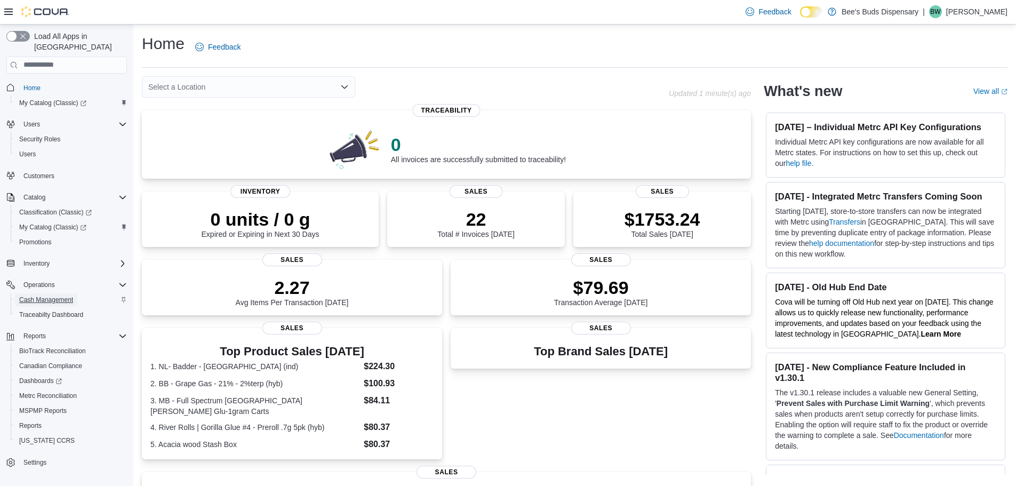
click at [47, 295] on span "Cash Management" at bounding box center [46, 299] width 54 height 9
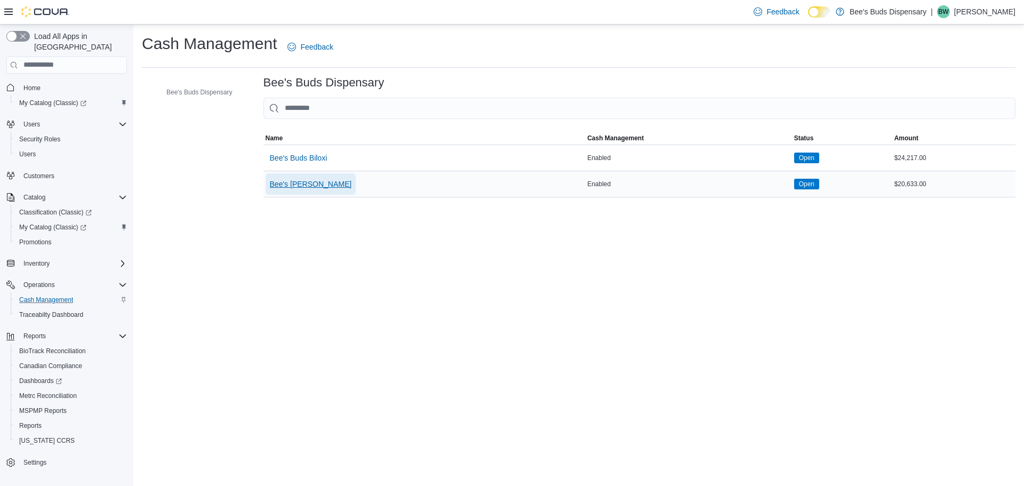
click at [307, 184] on span "Bee's Buds Wiggins" at bounding box center [311, 184] width 82 height 11
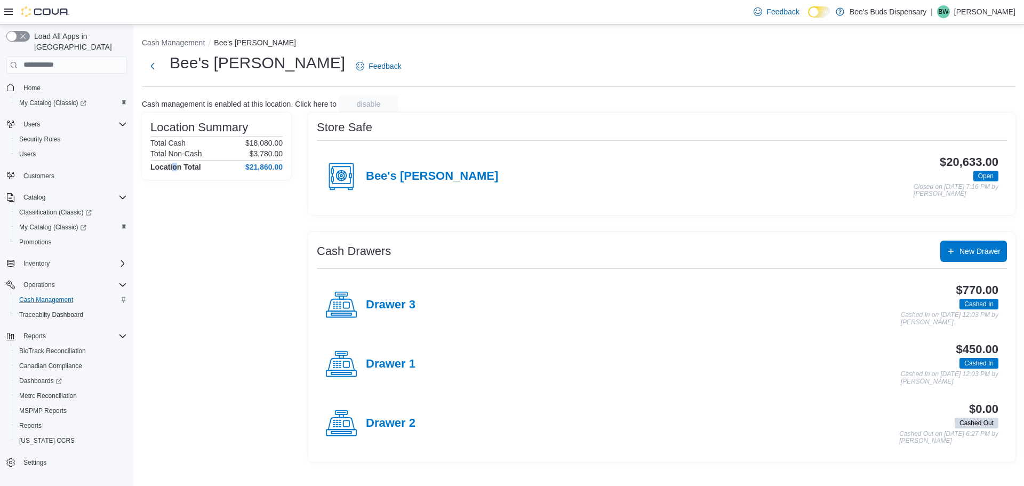
drag, startPoint x: 201, startPoint y: 186, endPoint x: 177, endPoint y: 248, distance: 66.8
click at [175, 256] on div "Location Summary Total Cash $18,080.00 Total Non-Cash $3,780.00 Location Total …" at bounding box center [216, 288] width 149 height 350
click at [408, 178] on h4 "Bee's Buds Wiggins" at bounding box center [432, 177] width 132 height 14
